Goal: Information Seeking & Learning: Learn about a topic

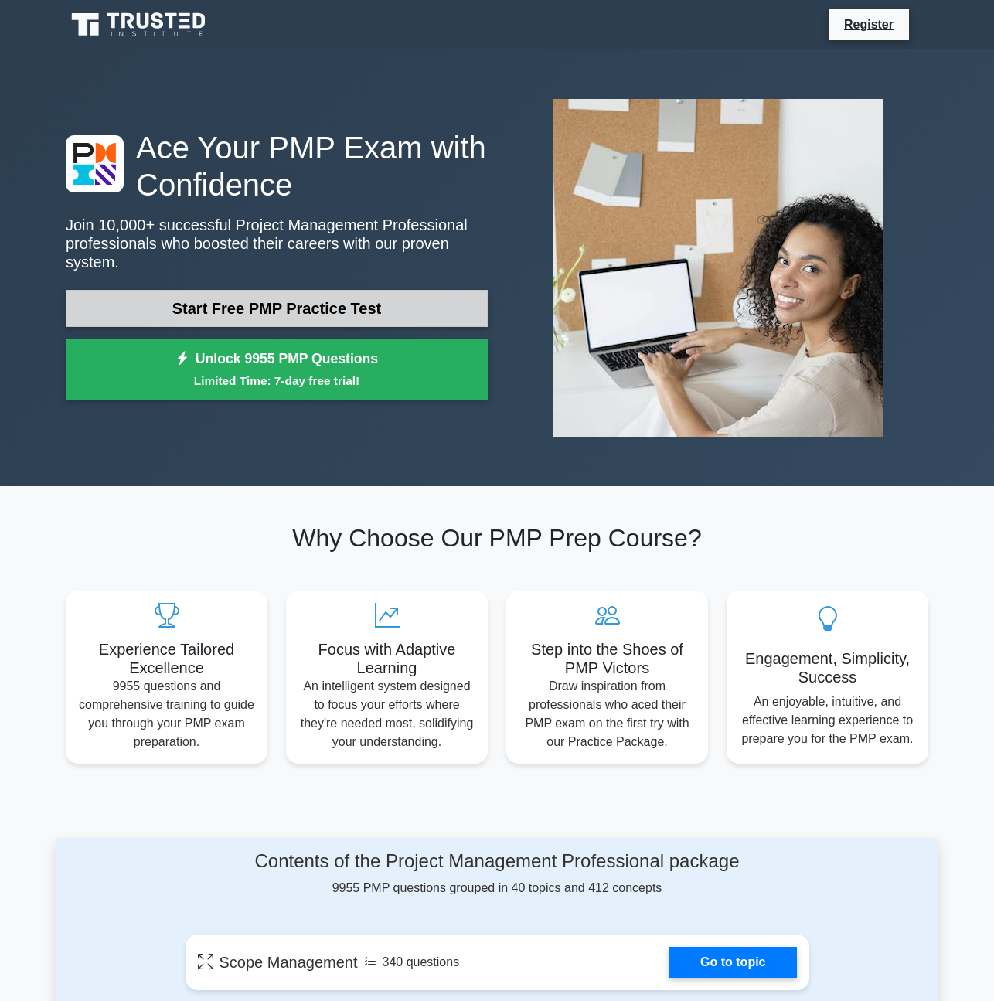
click at [366, 298] on link "Start Free PMP Practice Test" at bounding box center [277, 308] width 422 height 37
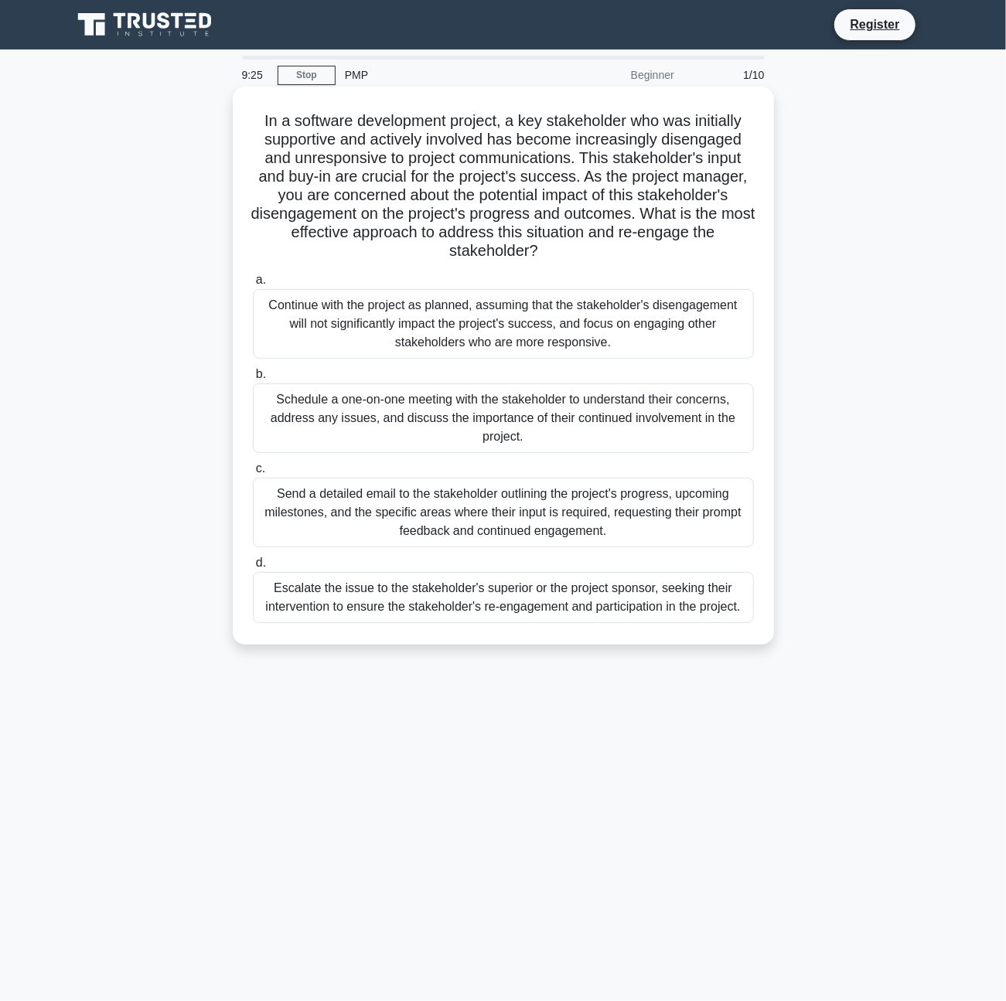
click at [554, 416] on div "Schedule a one-on-one meeting with the stakeholder to understand their concerns…" at bounding box center [503, 419] width 501 height 70
click at [253, 380] on input "b. Schedule a one-on-one meeting with the stakeholder to understand their conce…" at bounding box center [253, 375] width 0 height 10
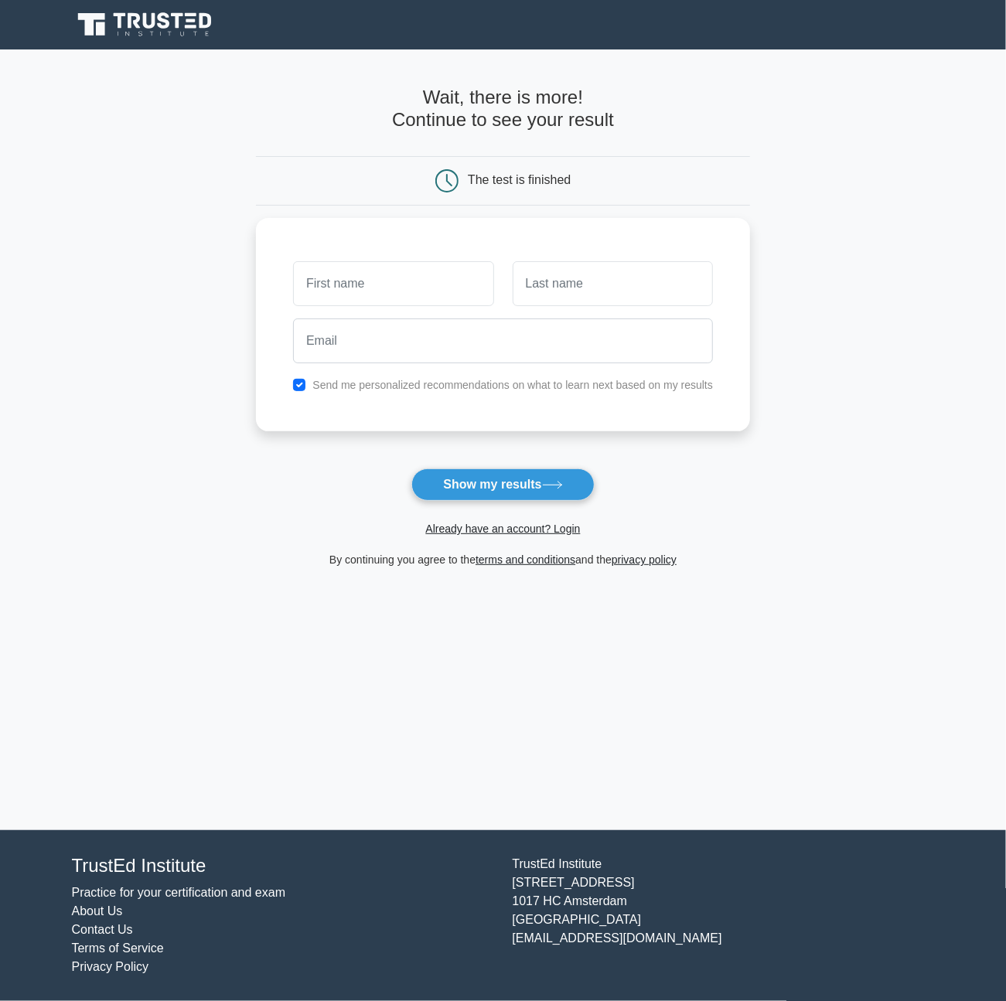
click at [80, 70] on main "Wait, there is more! Continue to see your result The test is finished and the" at bounding box center [503, 439] width 1006 height 781
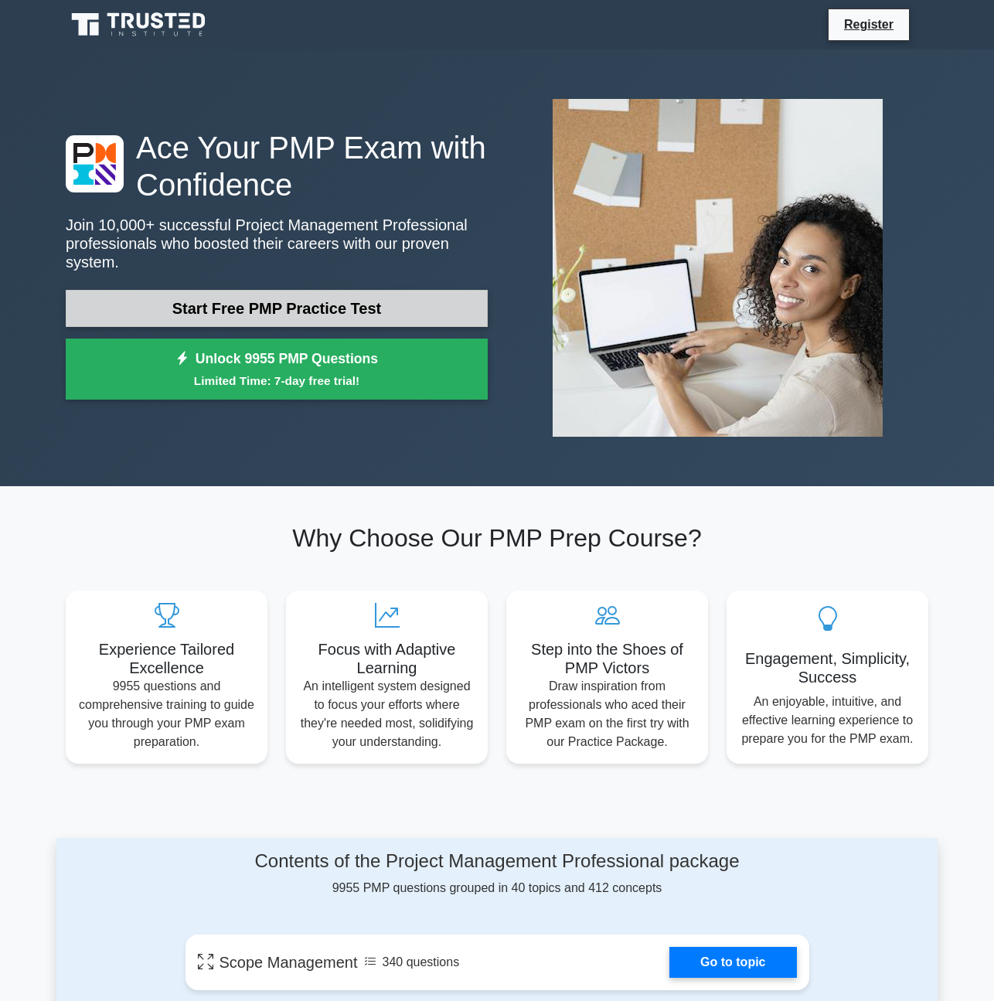
click at [289, 302] on link "Start Free PMP Practice Test" at bounding box center [277, 308] width 422 height 37
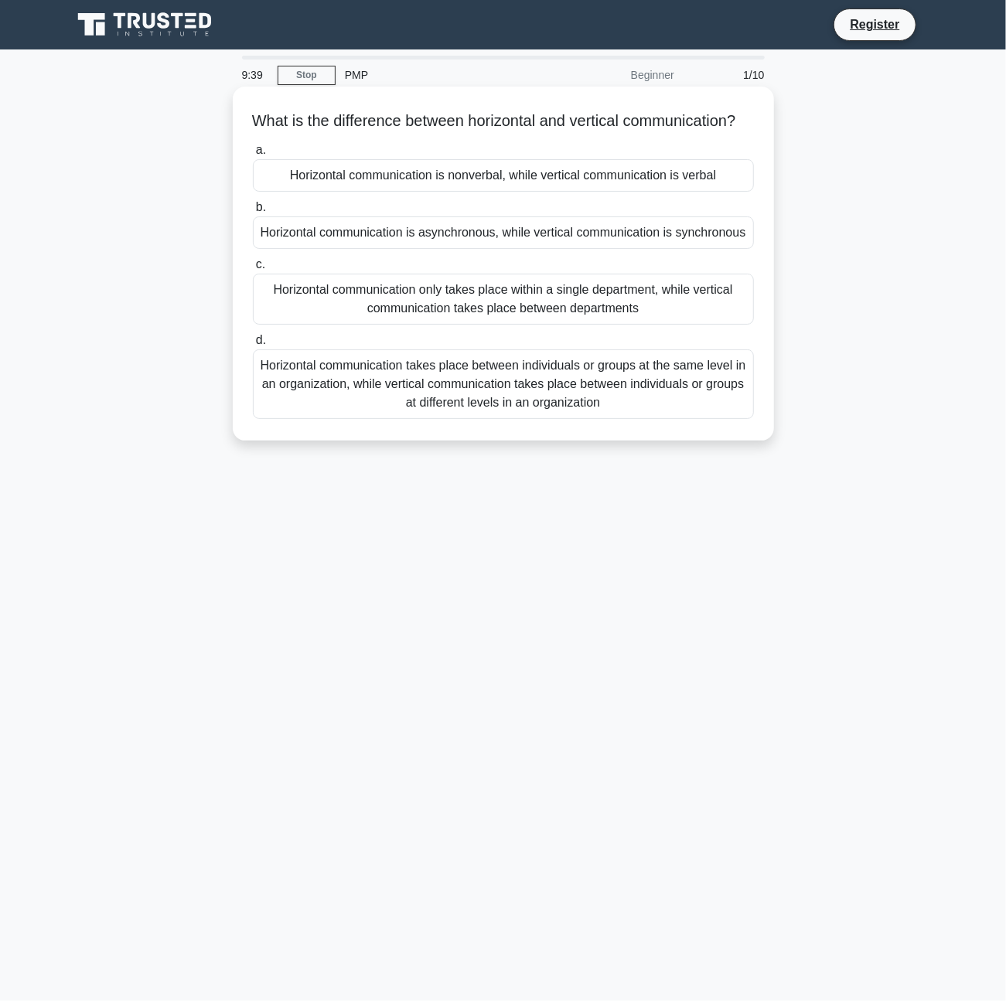
click at [367, 419] on div "Horizontal communication takes place between individuals or groups at the same …" at bounding box center [503, 385] width 501 height 70
click at [253, 346] on input "d. Horizontal communication takes place between individuals or groups at the sa…" at bounding box center [253, 341] width 0 height 10
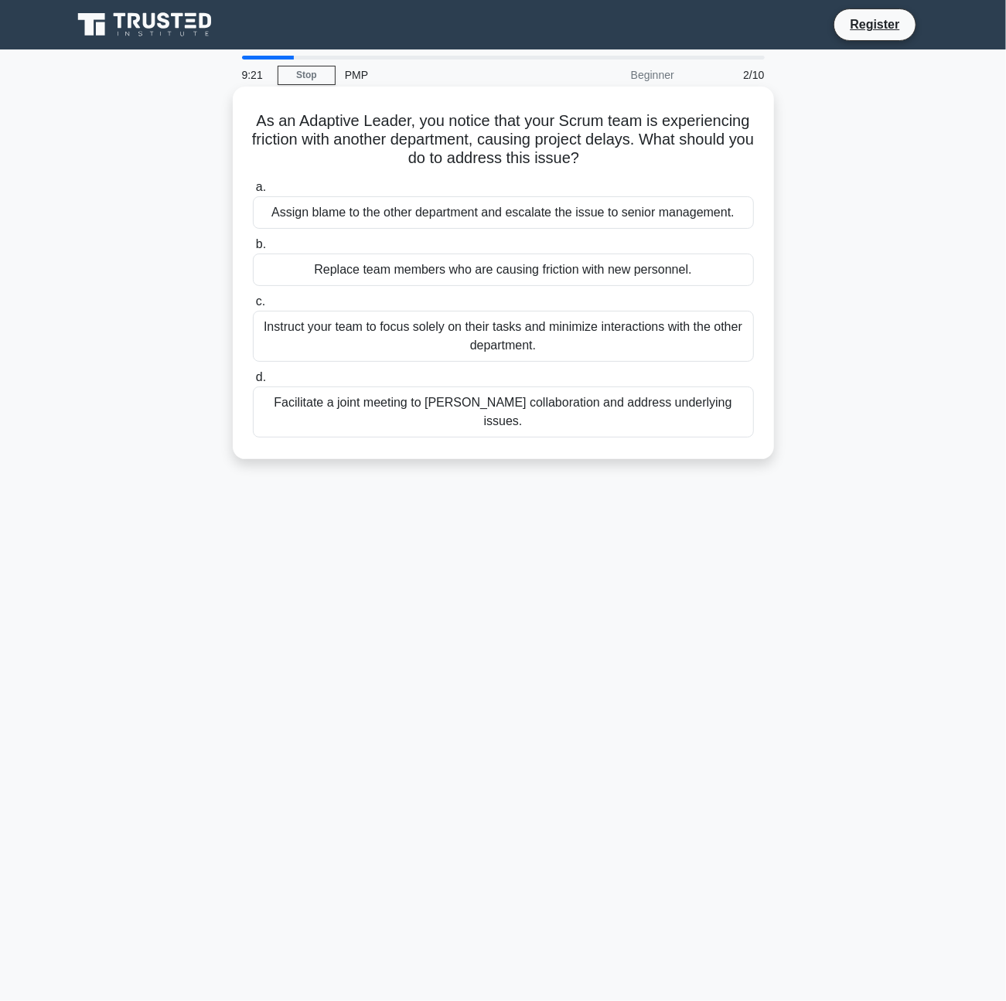
click at [415, 409] on div "Facilitate a joint meeting to foster collaboration and address underlying issue…" at bounding box center [503, 412] width 501 height 51
click at [253, 383] on input "d. Facilitate a joint meeting to foster collaboration and address underlying is…" at bounding box center [253, 378] width 0 height 10
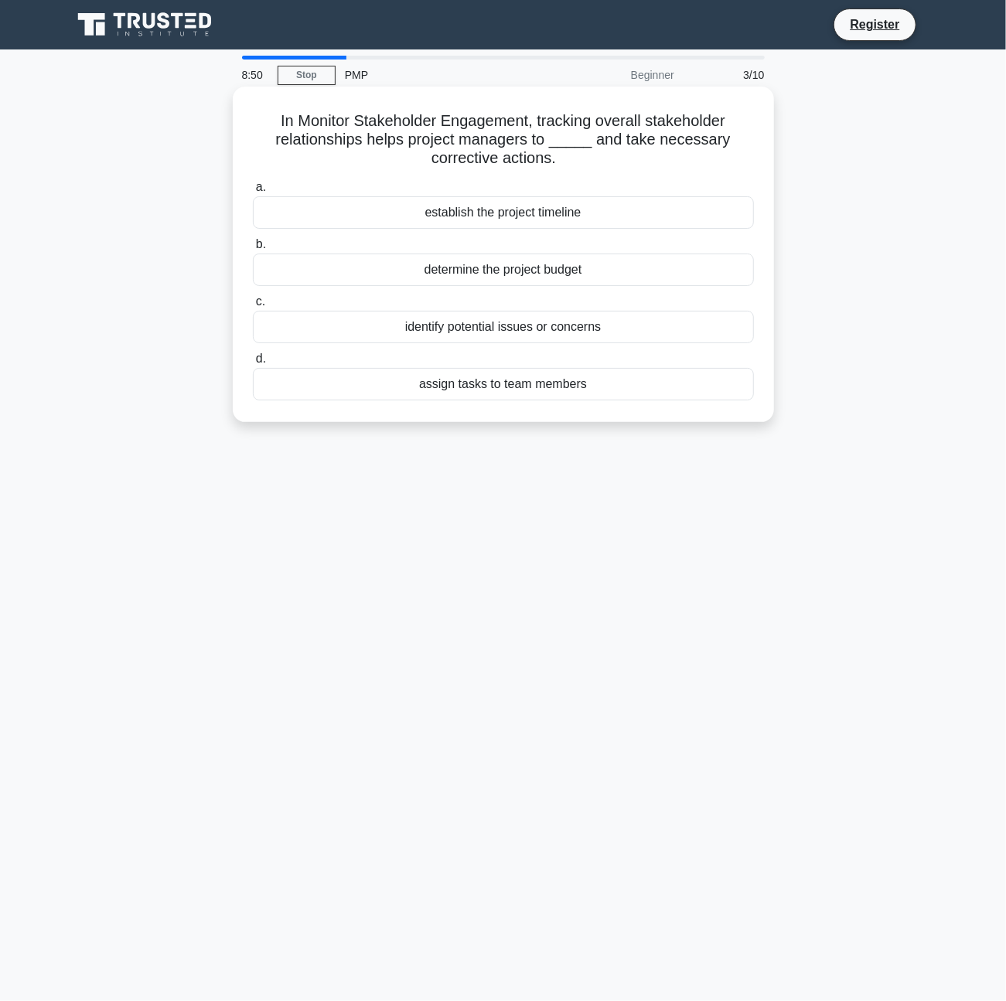
click at [419, 332] on div "identify potential issues or concerns" at bounding box center [503, 327] width 501 height 32
click at [253, 307] on input "c. identify potential issues or concerns" at bounding box center [253, 302] width 0 height 10
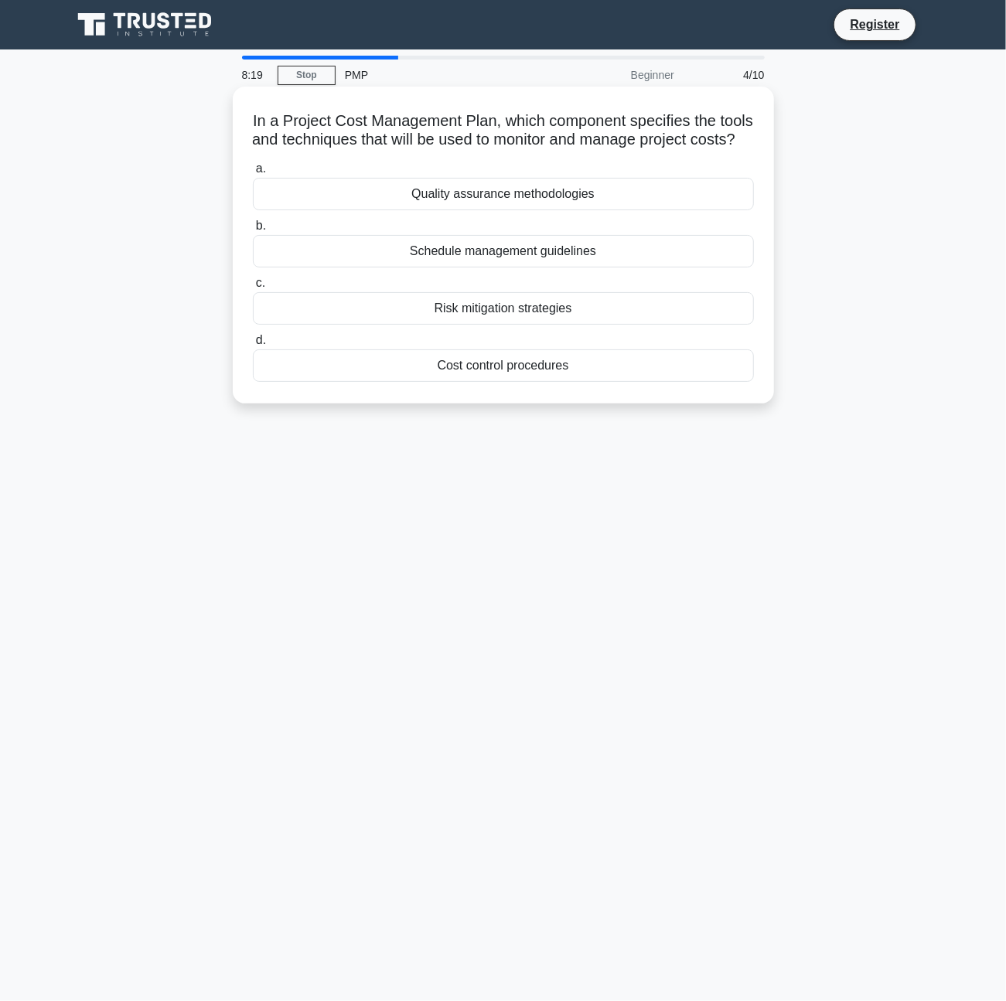
click at [413, 382] on div "Cost control procedures" at bounding box center [503, 366] width 501 height 32
click at [253, 346] on input "d. Cost control procedures" at bounding box center [253, 341] width 0 height 10
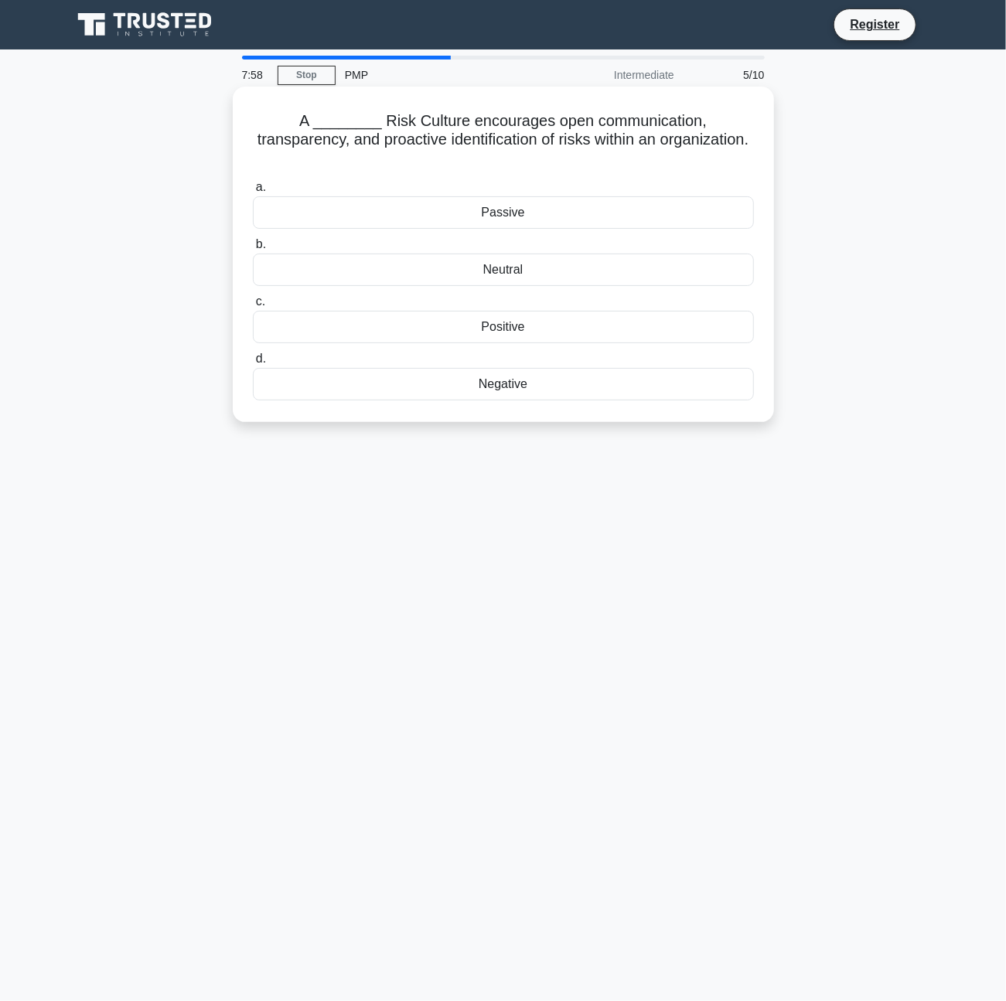
click at [421, 316] on div "Positive" at bounding box center [503, 327] width 501 height 32
click at [253, 307] on input "c. Positive" at bounding box center [253, 302] width 0 height 10
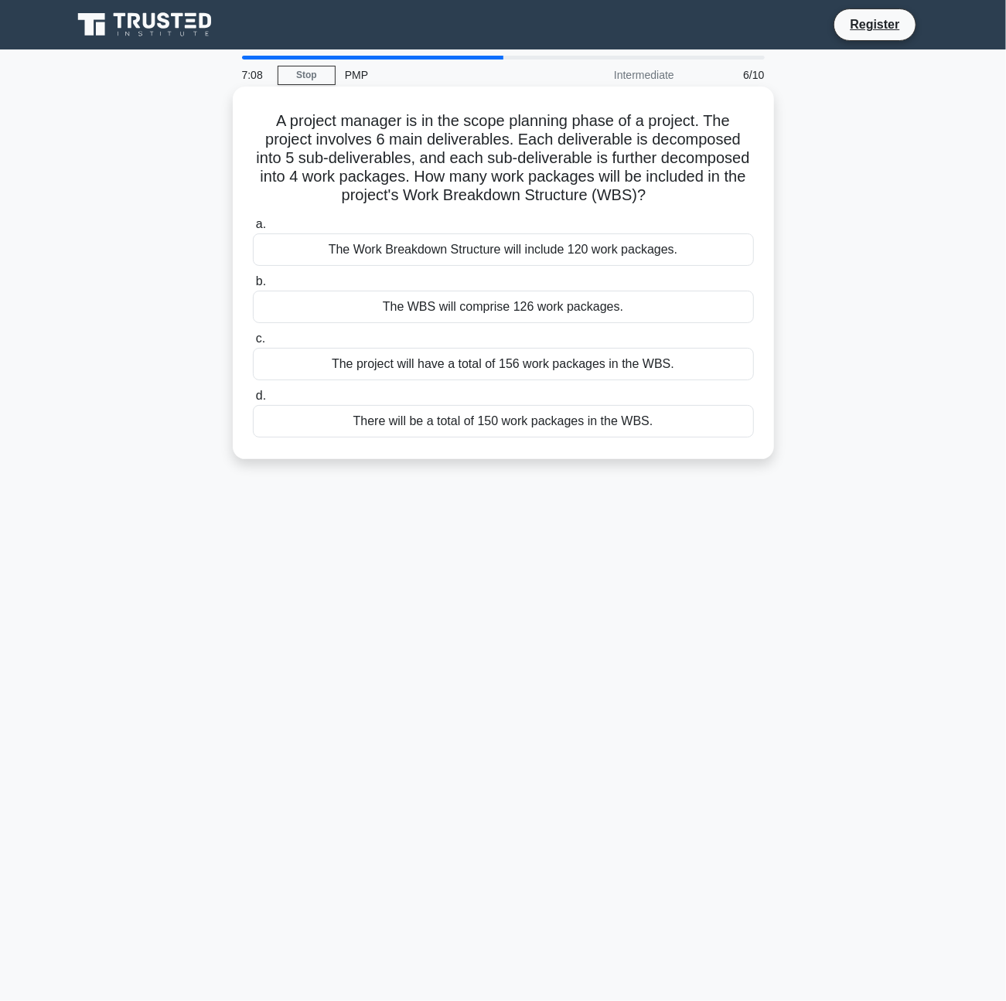
click at [502, 249] on div "The Work Breakdown Structure will include 120 work packages." at bounding box center [503, 250] width 501 height 32
click at [253, 230] on input "a. The Work Breakdown Structure will include 120 work packages." at bounding box center [253, 225] width 0 height 10
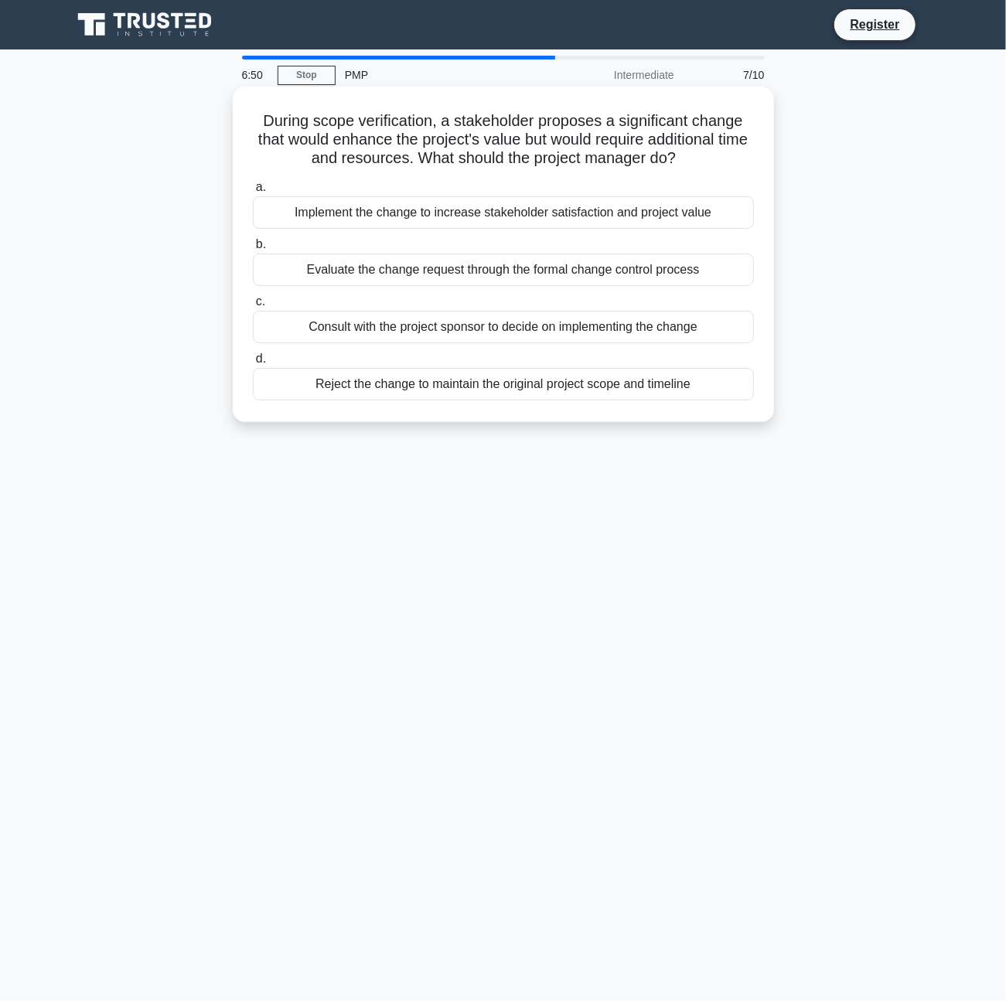
click at [459, 277] on div "Evaluate the change request through the formal change control process" at bounding box center [503, 270] width 501 height 32
click at [253, 250] on input "b. Evaluate the change request through the formal change control process" at bounding box center [253, 245] width 0 height 10
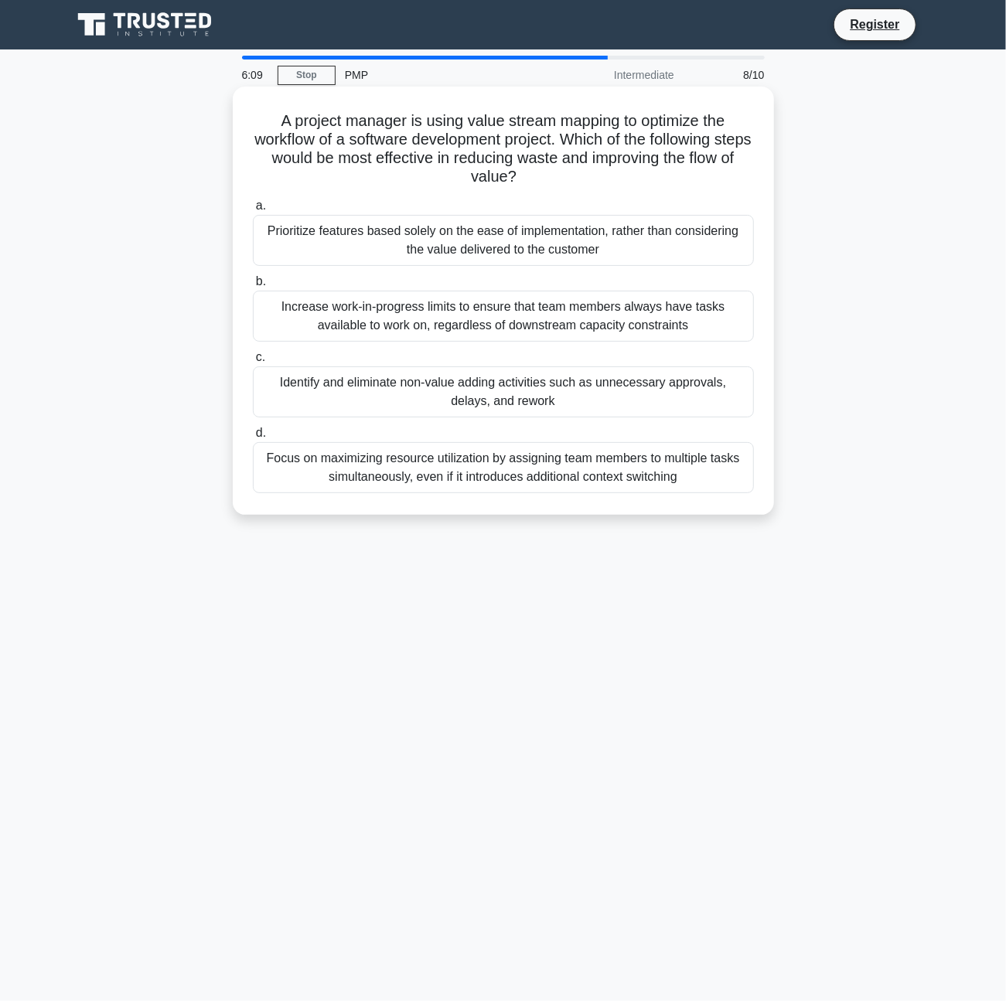
click at [426, 337] on div "Increase work-in-progress limits to ensure that team members always have tasks …" at bounding box center [503, 316] width 501 height 51
click at [253, 287] on input "b. Increase work-in-progress limits to ensure that team members always have tas…" at bounding box center [253, 282] width 0 height 10
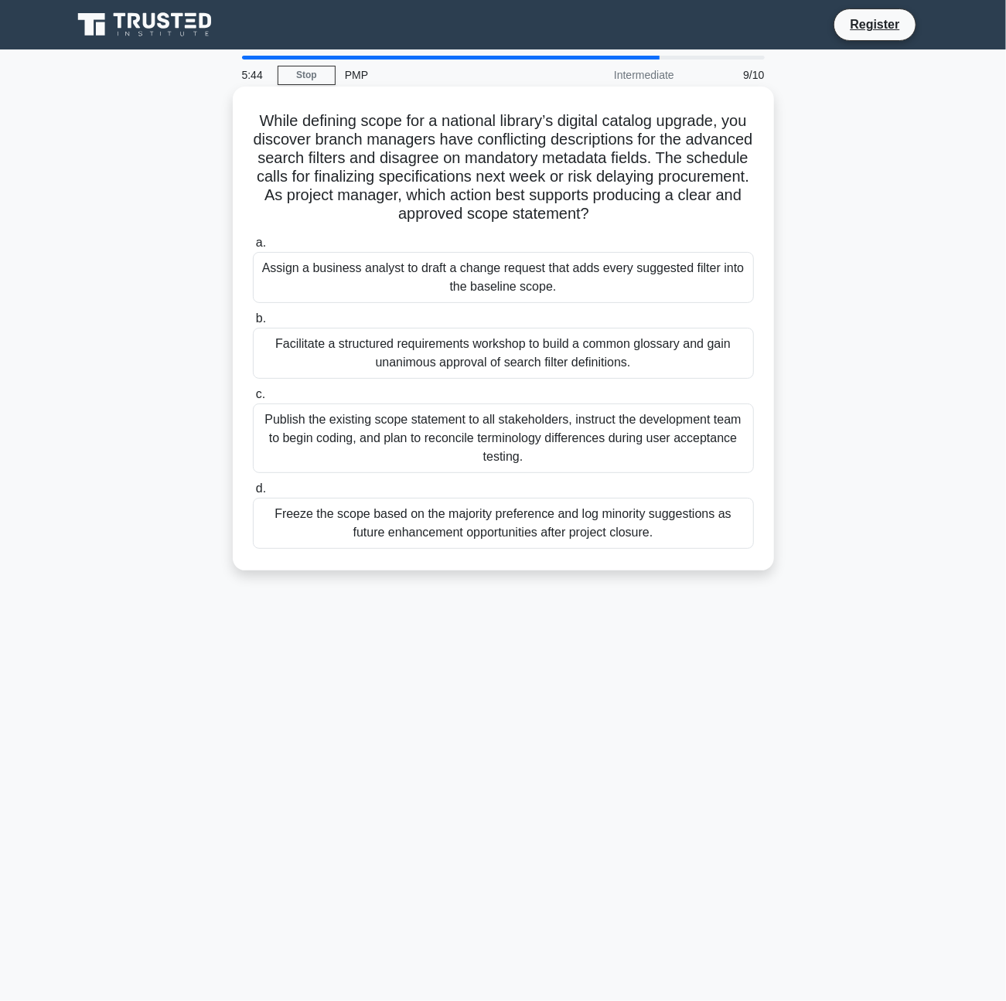
click at [470, 367] on div "Facilitate a structured requirements workshop to build a common glossary and ga…" at bounding box center [503, 353] width 501 height 51
click at [253, 324] on input "b. Facilitate a structured requirements workshop to build a common glossary and…" at bounding box center [253, 319] width 0 height 10
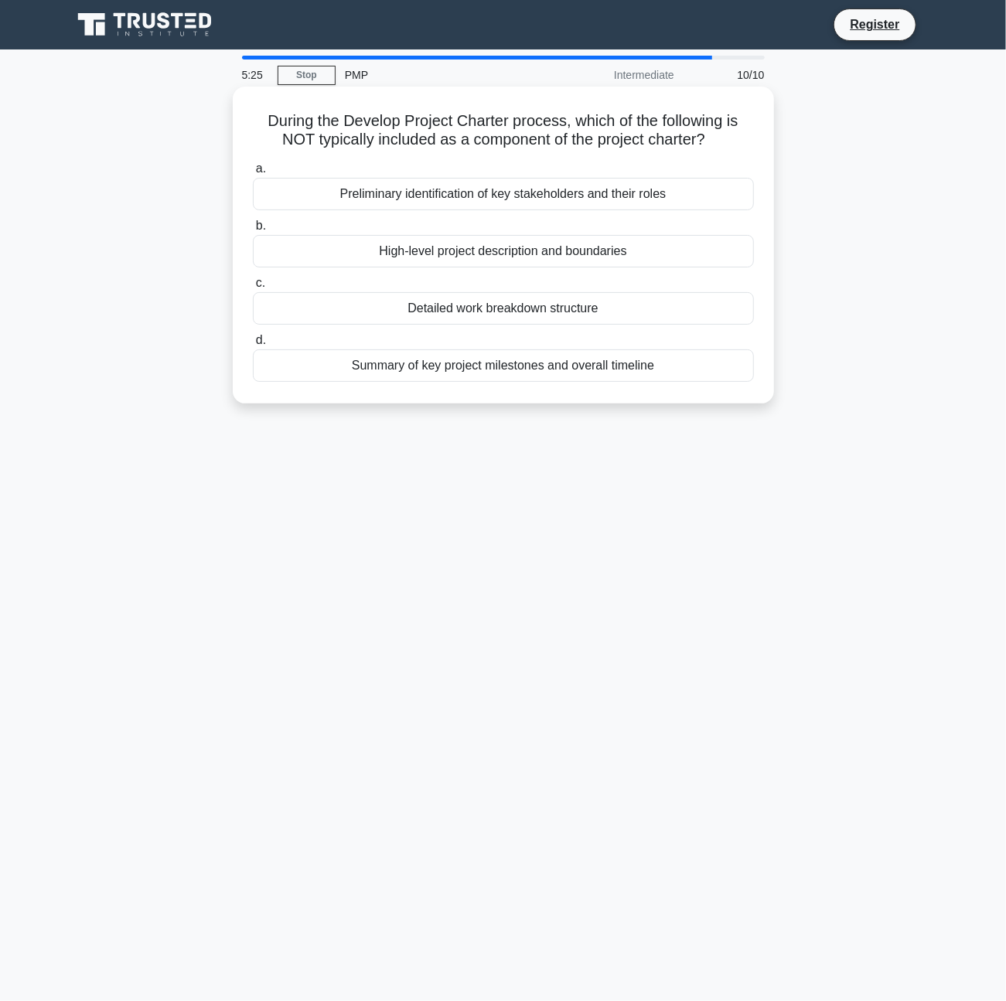
click at [498, 315] on div "Detailed work breakdown structure" at bounding box center [503, 308] width 501 height 32
click at [253, 288] on input "c. Detailed work breakdown structure" at bounding box center [253, 283] width 0 height 10
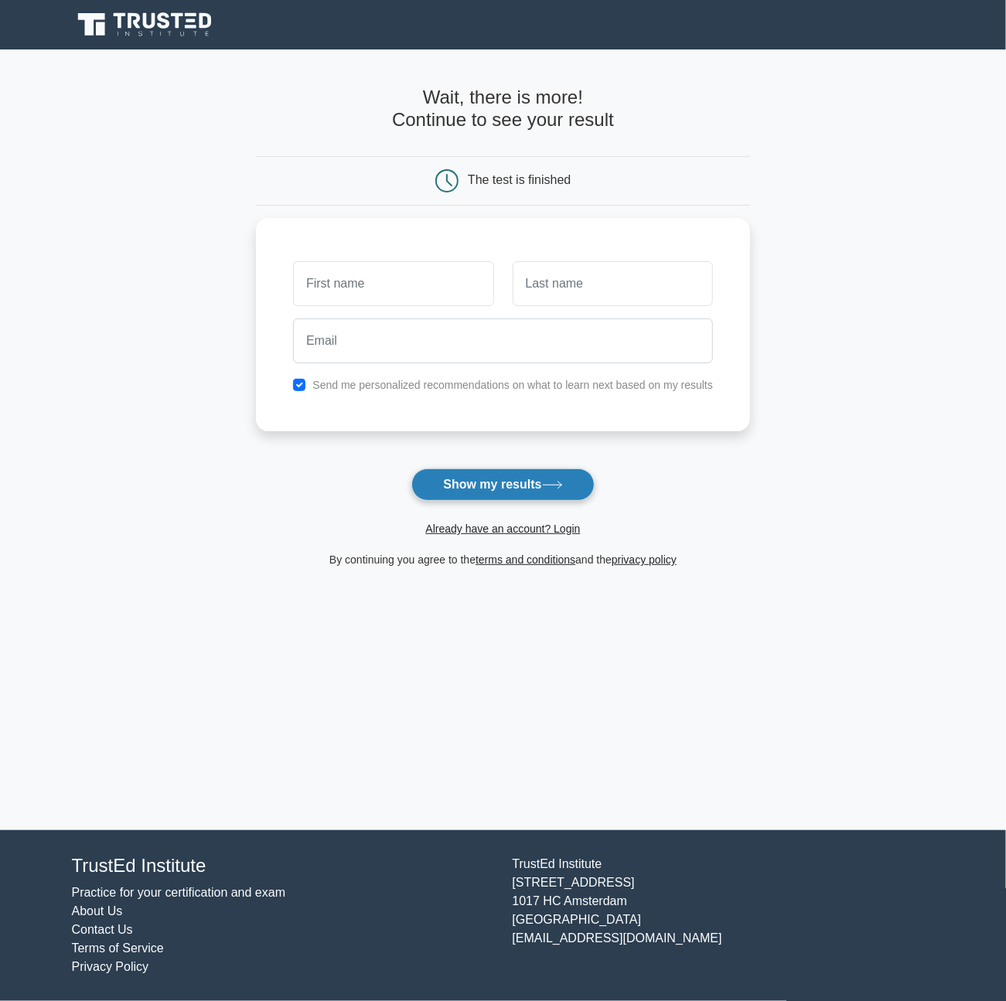
click at [503, 475] on button "Show my results" at bounding box center [502, 485] width 182 height 32
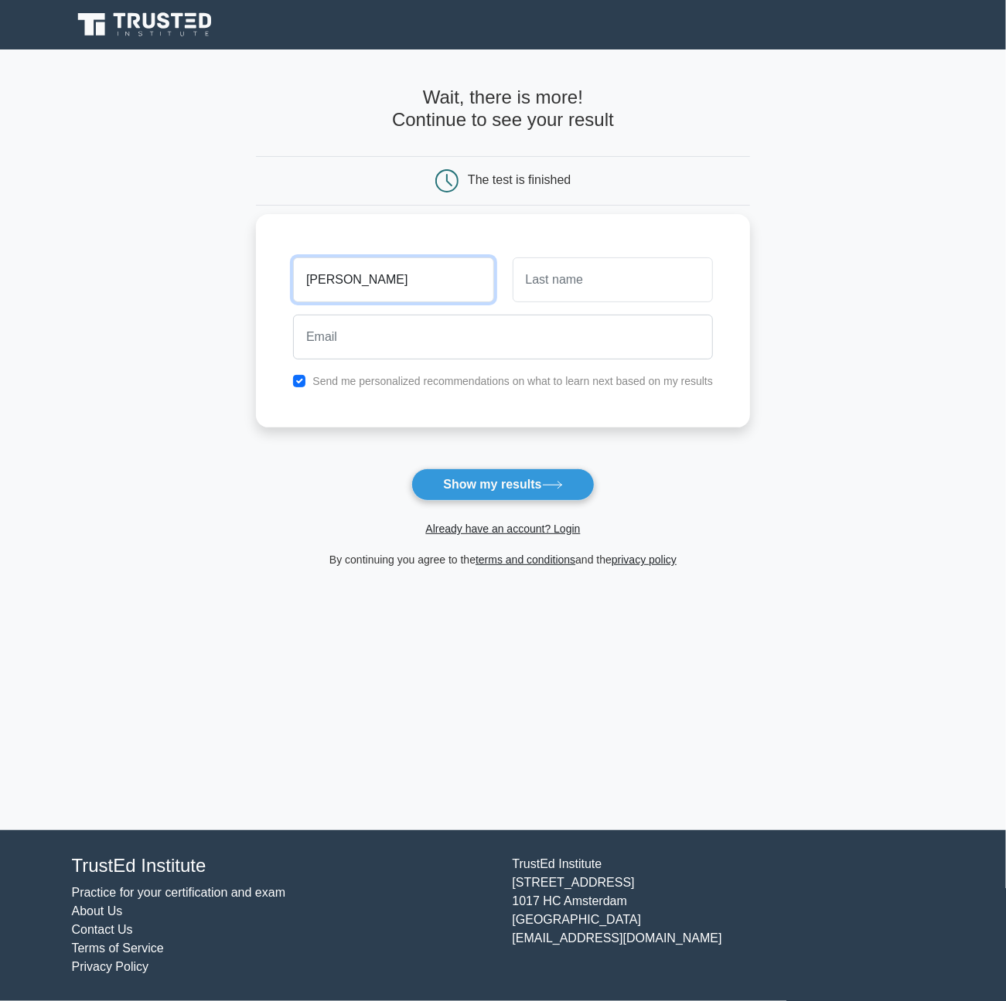
type input "fran"
type input "d"
click at [295, 379] on input "checkbox" at bounding box center [299, 381] width 12 height 12
click at [322, 386] on label "Send me personalized recommendations on what to learn next based on my results" at bounding box center [512, 381] width 401 height 12
click at [302, 384] on input "checkbox" at bounding box center [299, 381] width 12 height 12
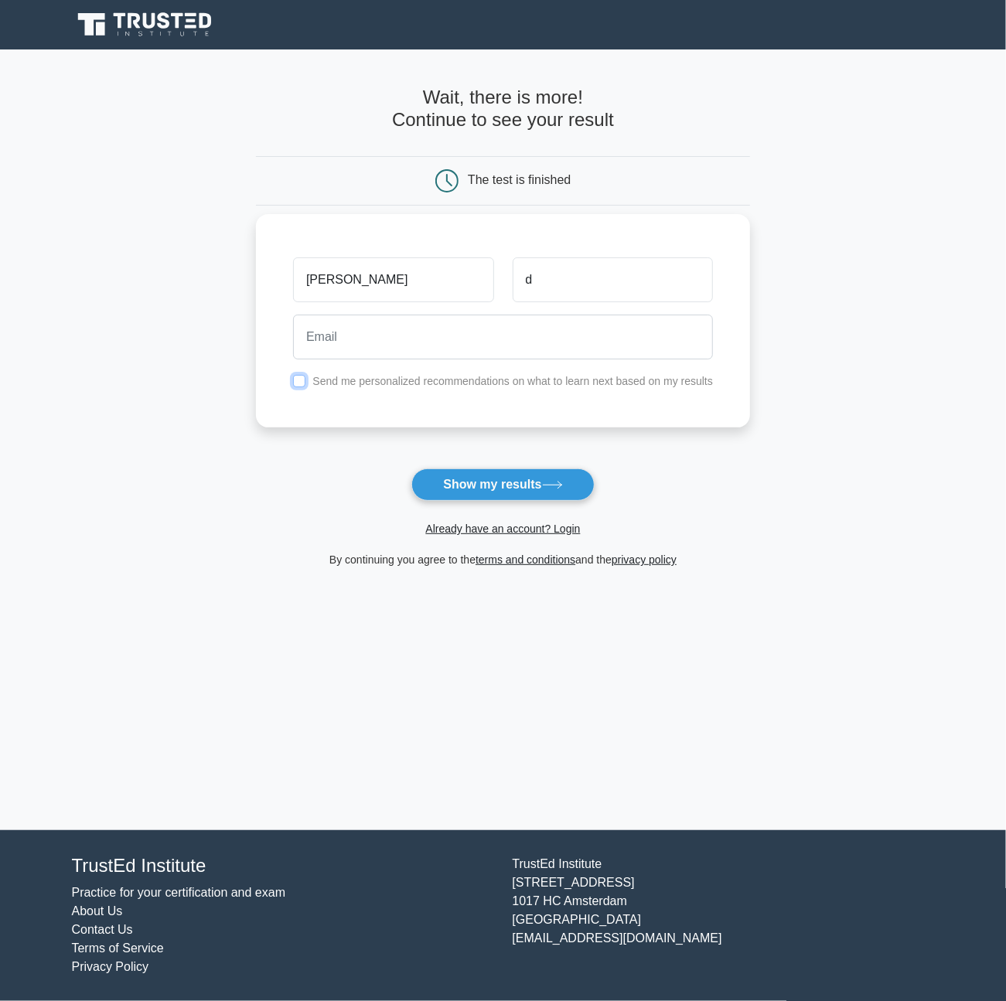
checkbox input "true"
click at [475, 490] on button "Show my results" at bounding box center [502, 485] width 182 height 32
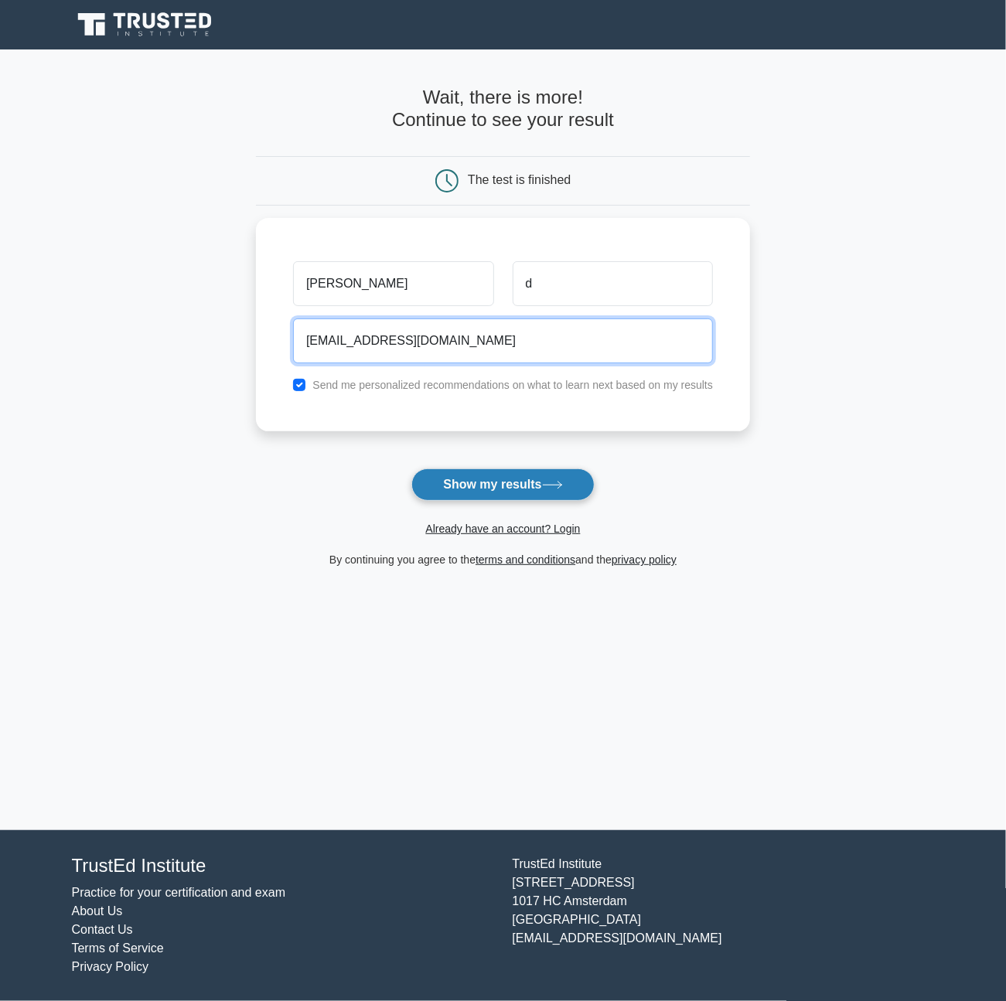
type input "devinefranny@icloud.com"
click at [422, 480] on button "Show my results" at bounding box center [502, 485] width 182 height 32
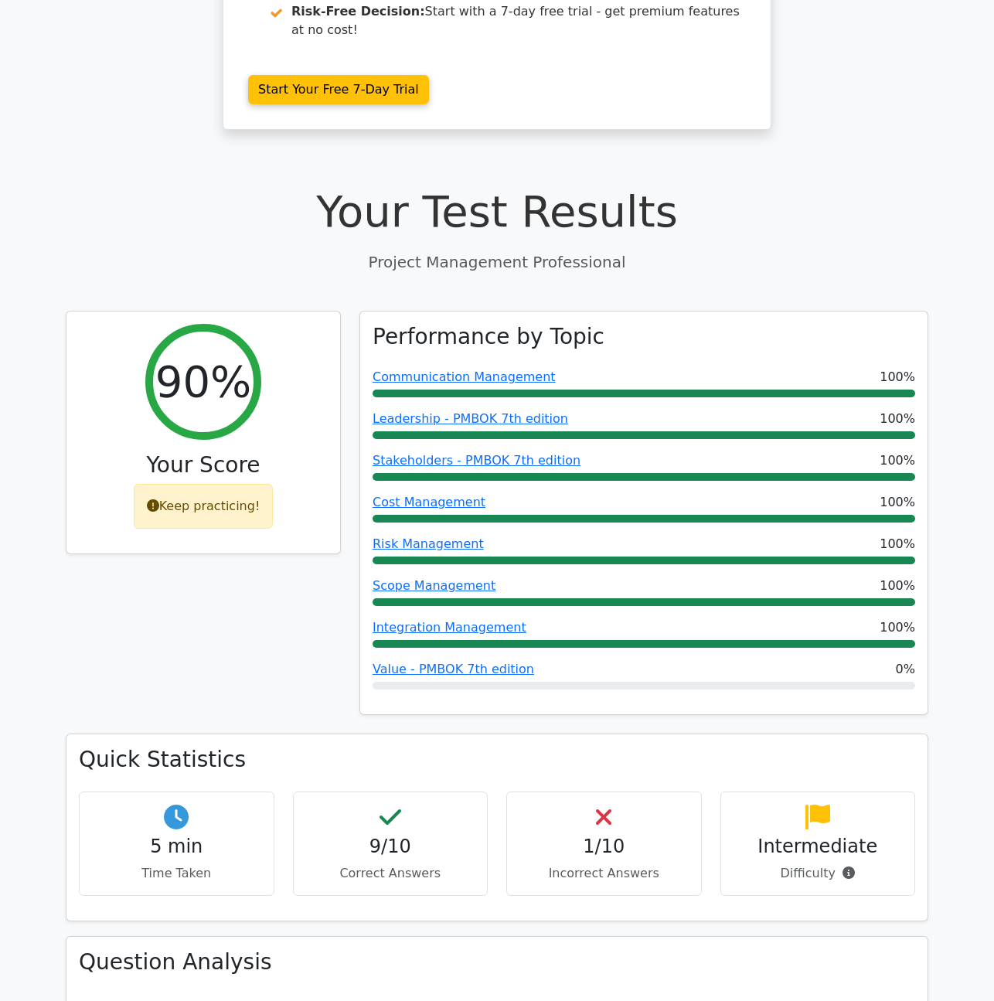
scroll to position [851, 0]
